Goal: Check status: Check status

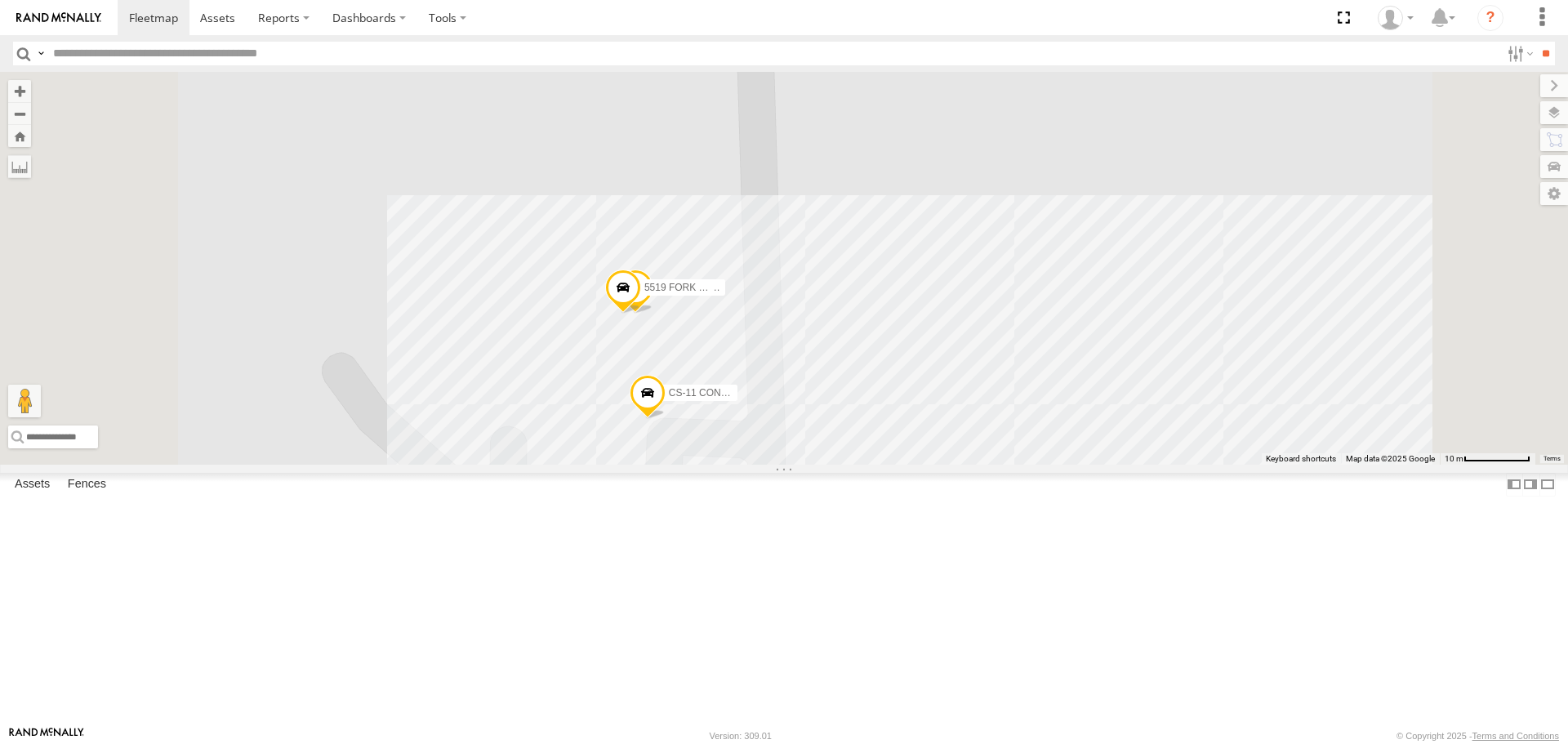
click at [641, 313] on span at bounding box center [623, 291] width 36 height 44
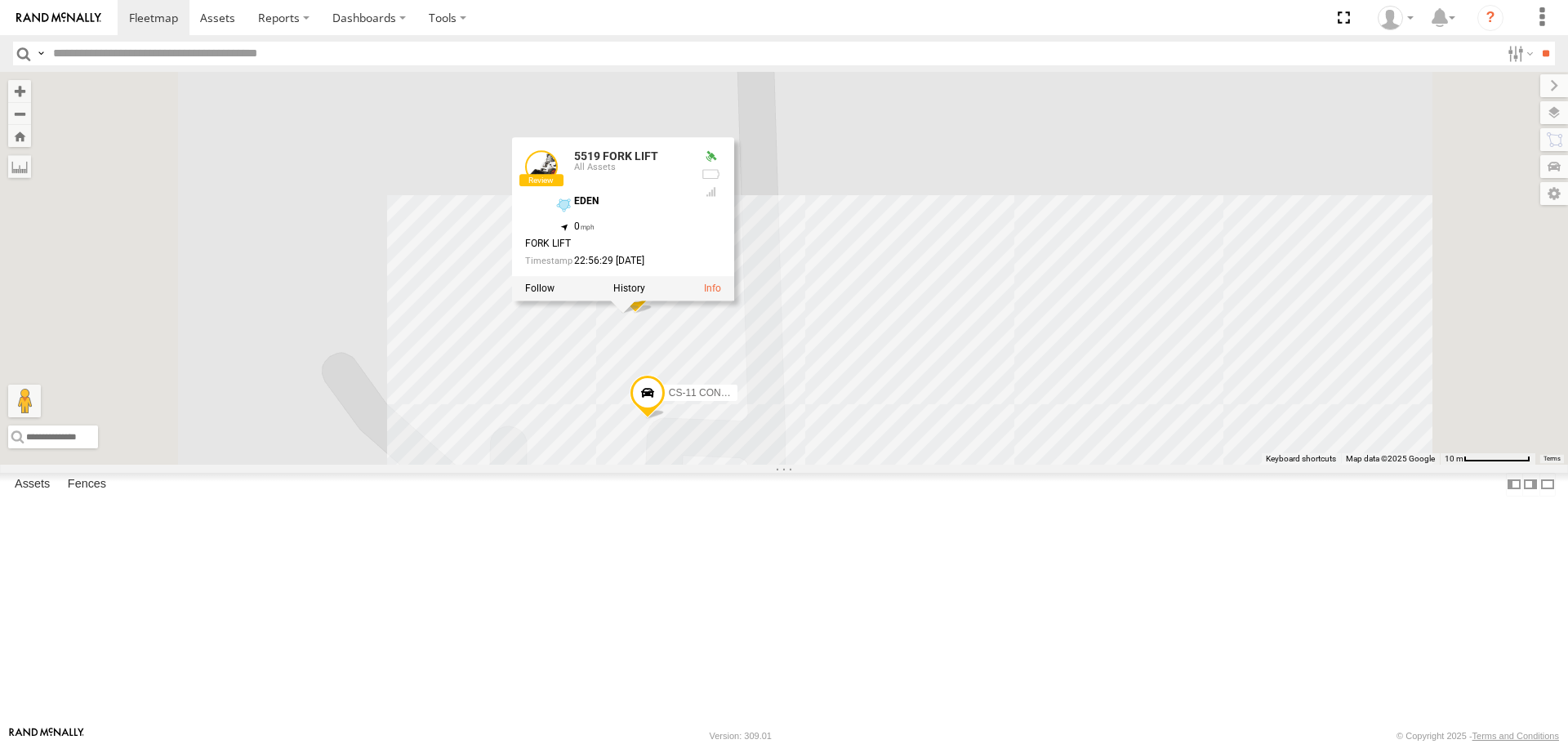
click at [672, 464] on div "[PERSON_NAME] SIDE-BY-SIDE 2024 [PERSON_NAME] S-40 BOOM LIFT CS-11 CONNEX CS-6 …" at bounding box center [784, 268] width 1568 height 392
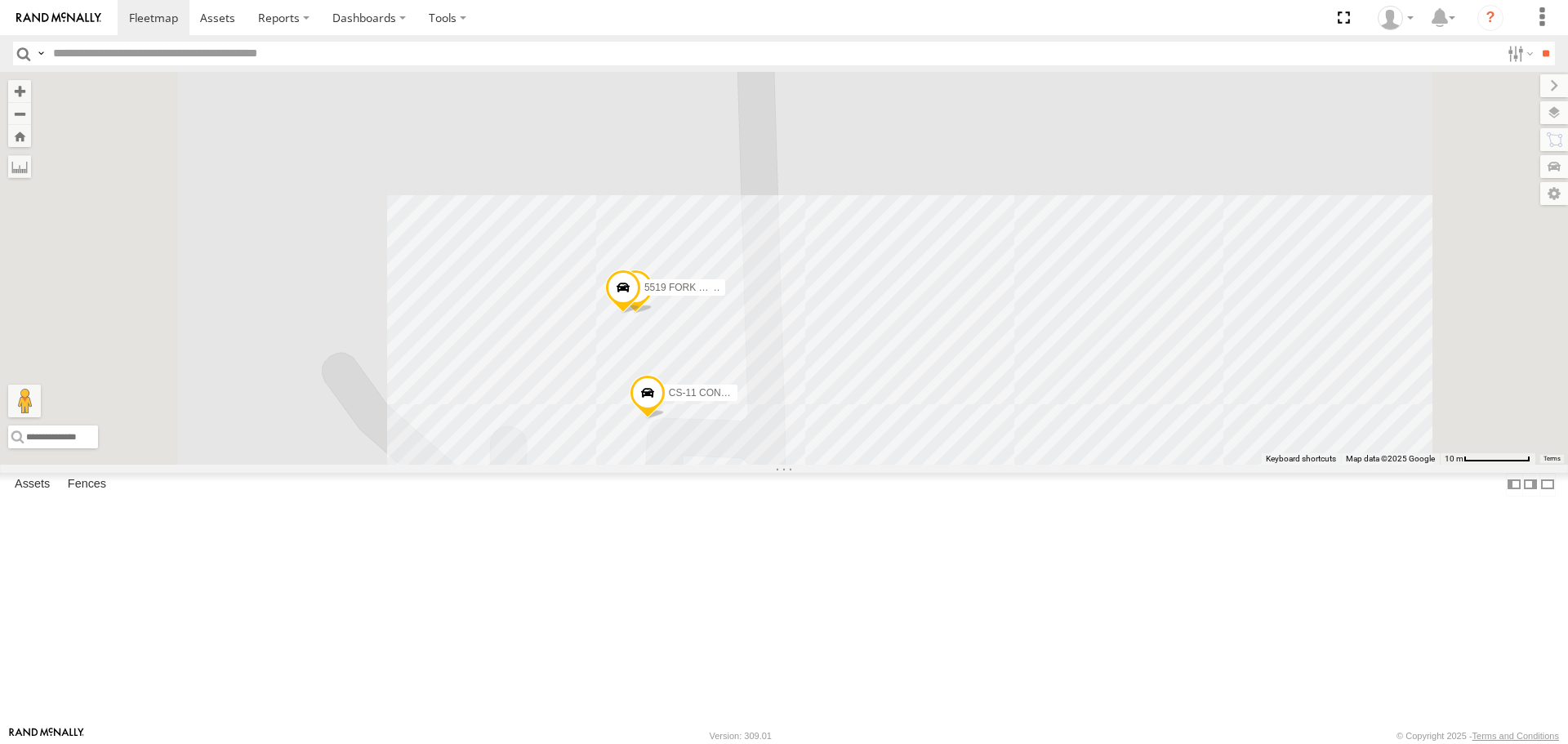
click at [641, 313] on span at bounding box center [623, 291] width 36 height 44
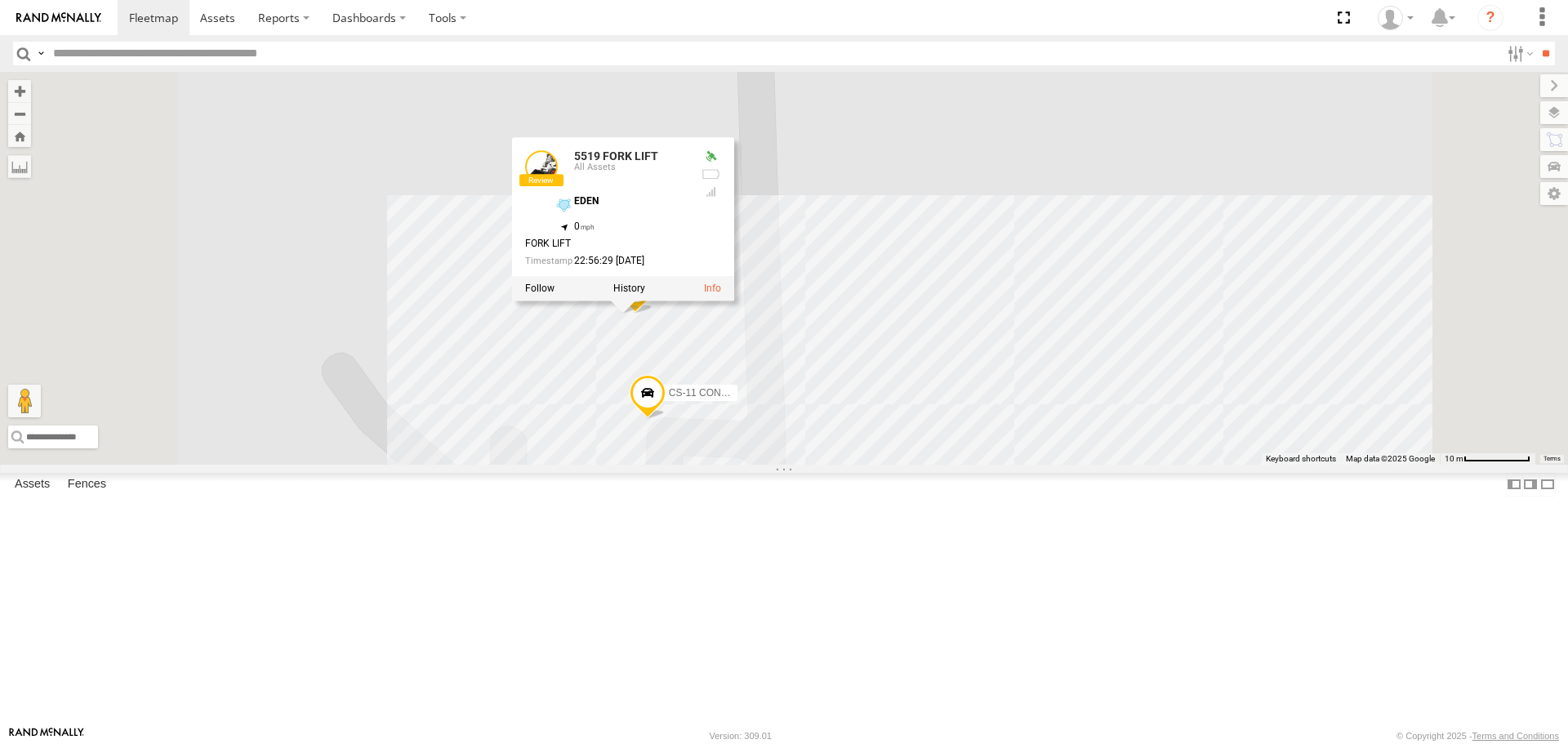
click at [1102, 462] on div "[PERSON_NAME] SIDE-BY-SIDE 2024 [PERSON_NAME] S-40 BOOM LIFT CS-11 CONNEX CS-6 …" at bounding box center [784, 268] width 1568 height 392
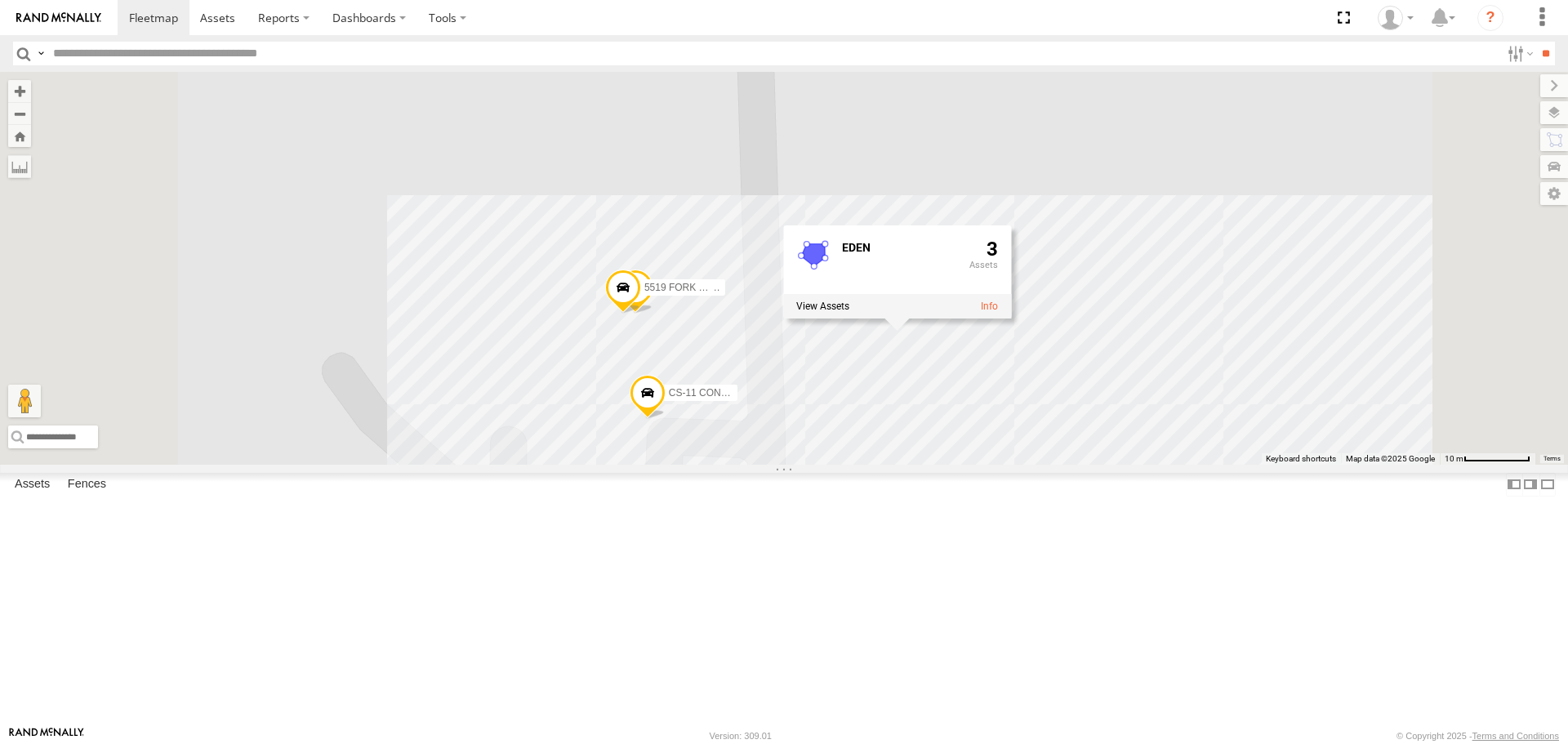
click at [879, 267] on div "[PERSON_NAME] SIDE-BY-SIDE 2024 [PERSON_NAME] S-40 BOOM LIFT CS-11 CONNEX CS-6 …" at bounding box center [784, 268] width 1568 height 392
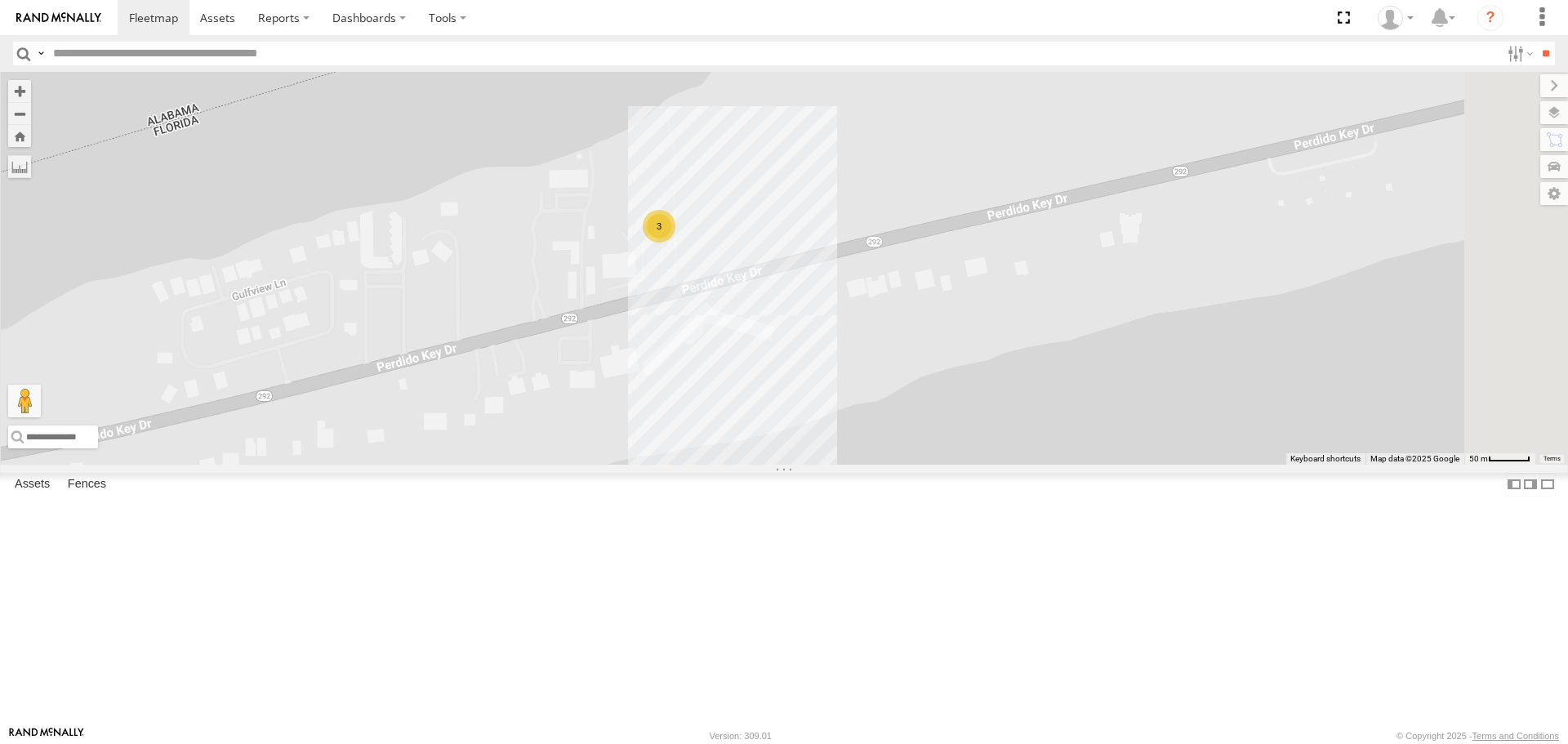
click at [676, 242] on div "3" at bounding box center [658, 226] width 32 height 32
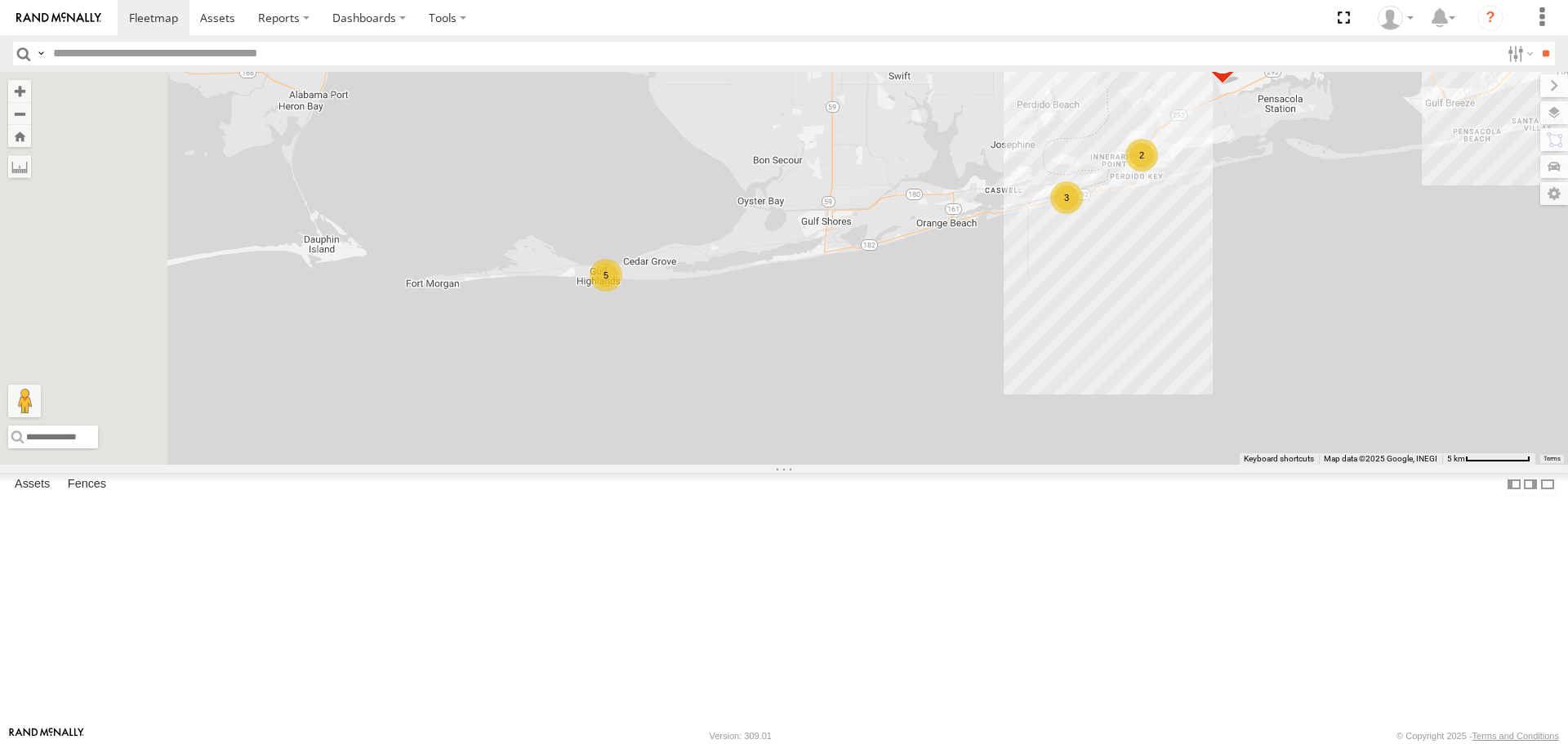
drag, startPoint x: 629, startPoint y: 422, endPoint x: 868, endPoint y: 400, distance: 240.0
click at [1047, 399] on div "[PERSON_NAME] SIDE-BY-SIDE 2024 [PERSON_NAME] S-40 BOOM LIFT 36 5 2 3 2" at bounding box center [784, 268] width 1568 height 392
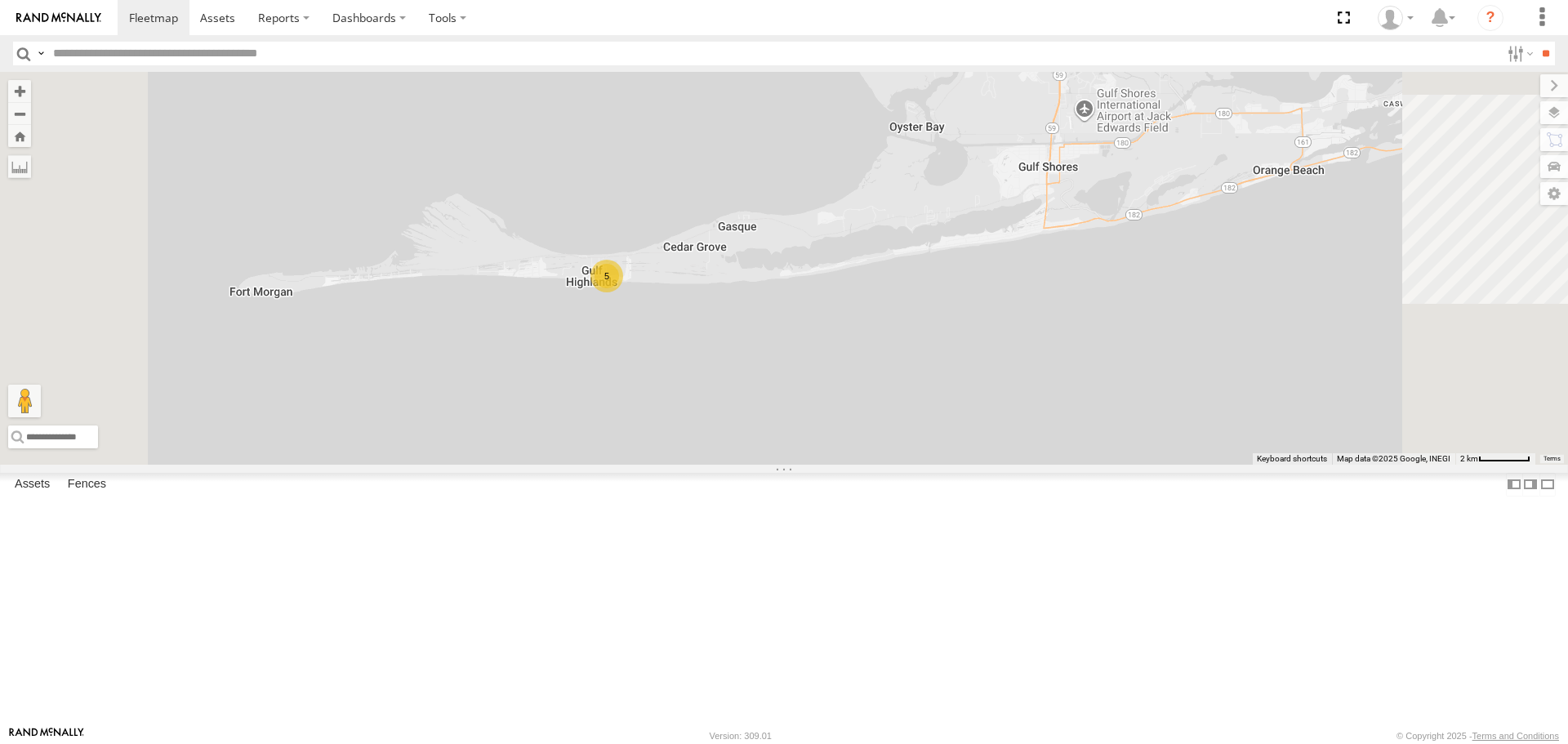
click at [623, 292] on div "5" at bounding box center [606, 275] width 32 height 32
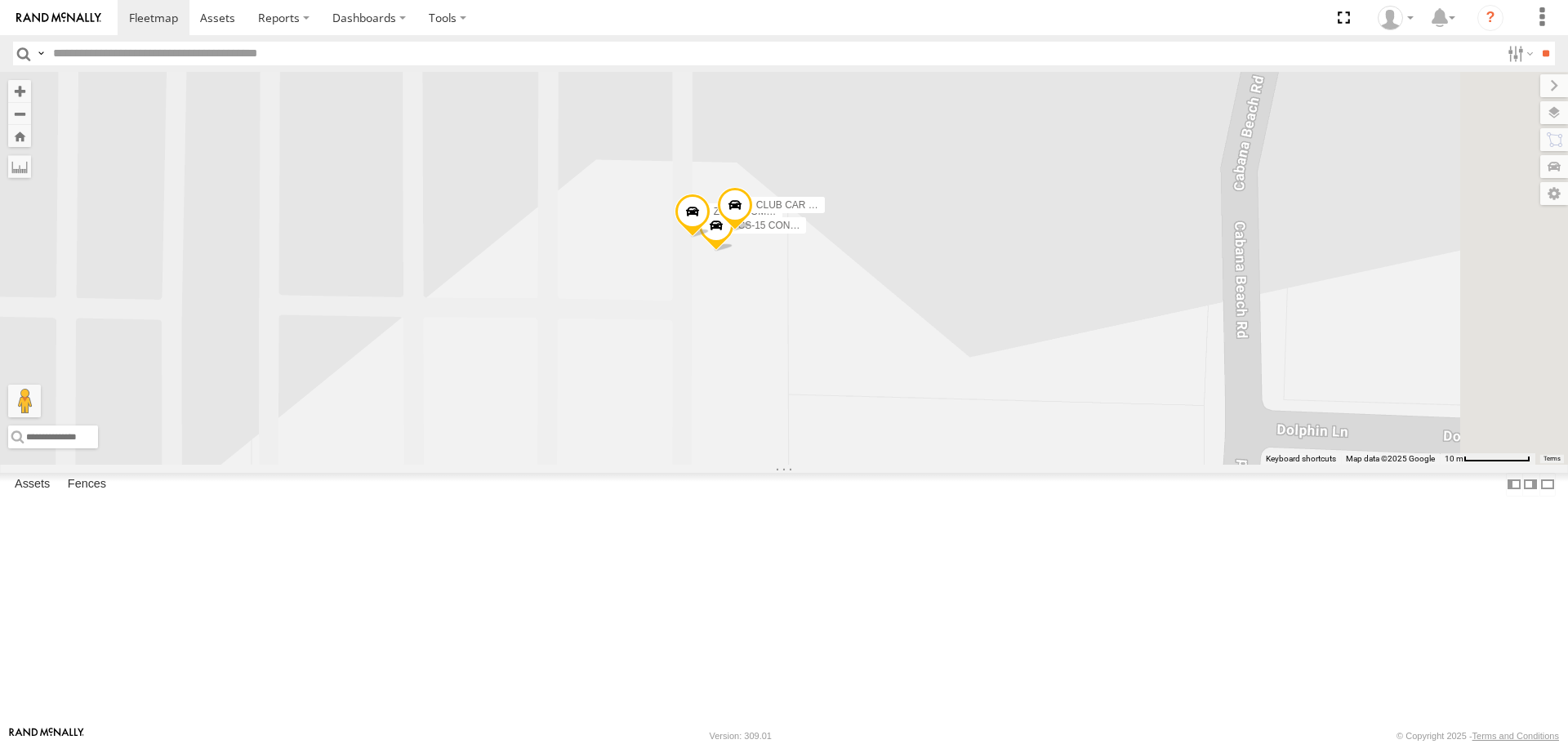
drag, startPoint x: 978, startPoint y: 159, endPoint x: 881, endPoint y: 417, distance: 275.6
click at [881, 417] on div "[PERSON_NAME] SIDE-BY-SIDE 2024 [PERSON_NAME] S-40 BOOM LIFT CS-15 CONNEX CLUB …" at bounding box center [784, 268] width 1568 height 392
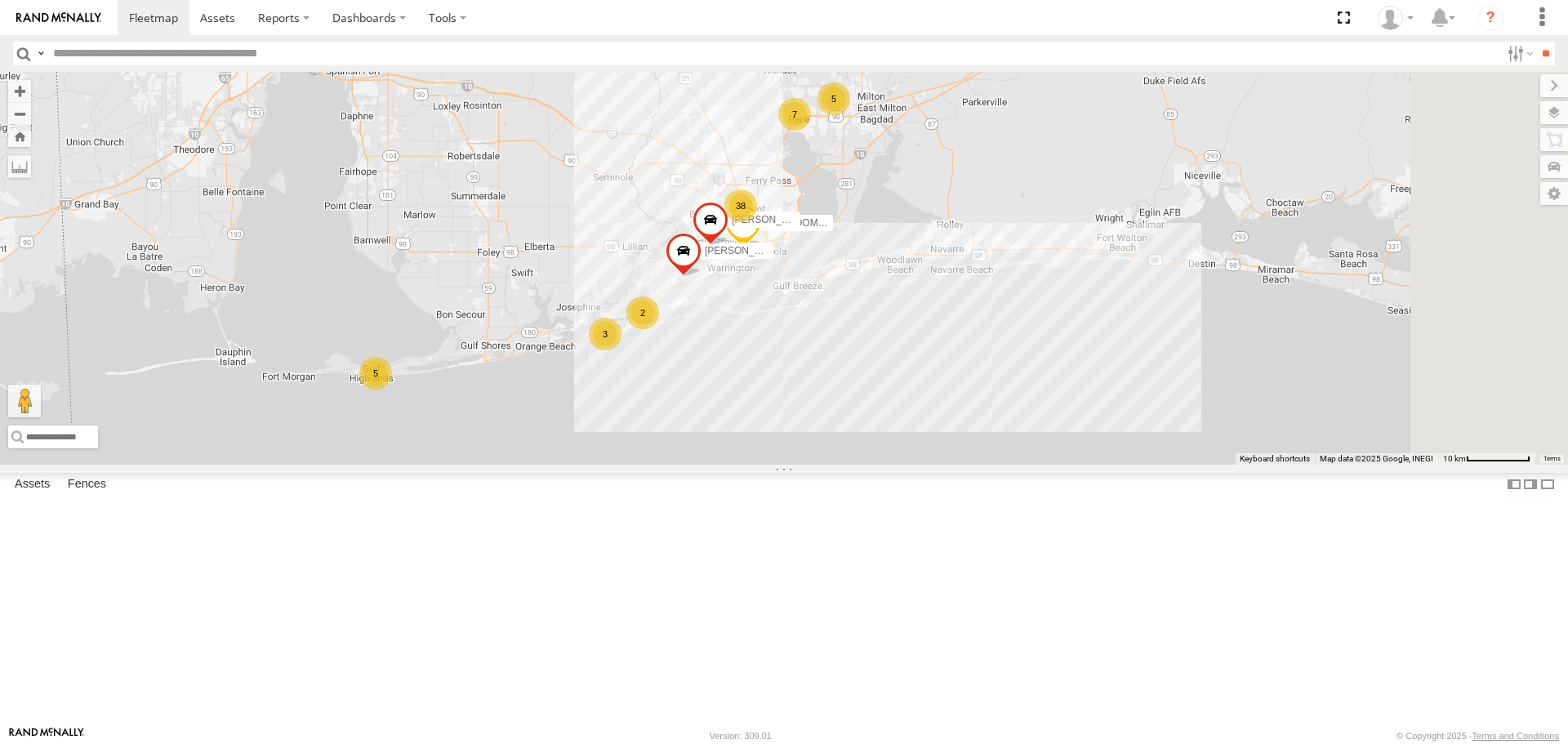
drag, startPoint x: 1207, startPoint y: 346, endPoint x: 883, endPoint y: 464, distance: 344.8
click at [883, 464] on div "[PERSON_NAME] SIDE-BY-SIDE 2024 [PERSON_NAME] S-40 BOOM LIFT 38 4 5 5 7 3 2" at bounding box center [784, 268] width 1568 height 392
